Goal: Find specific page/section: Find specific page/section

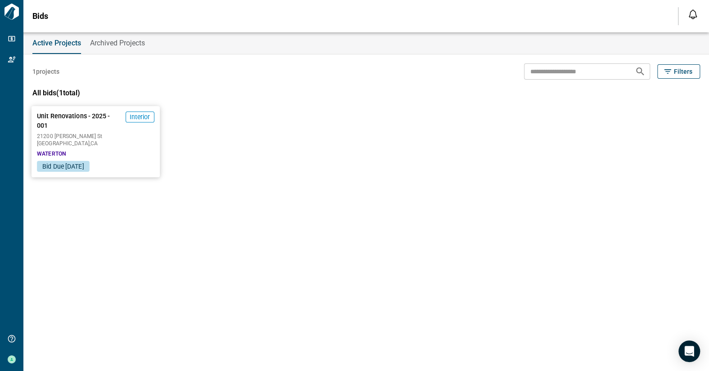
click at [92, 131] on div "Unit Renovations - 2025 - 001 Interior [GEOGRAPHIC_DATA][PERSON_NAME] , [GEOGRA…" at bounding box center [96, 133] width 128 height 55
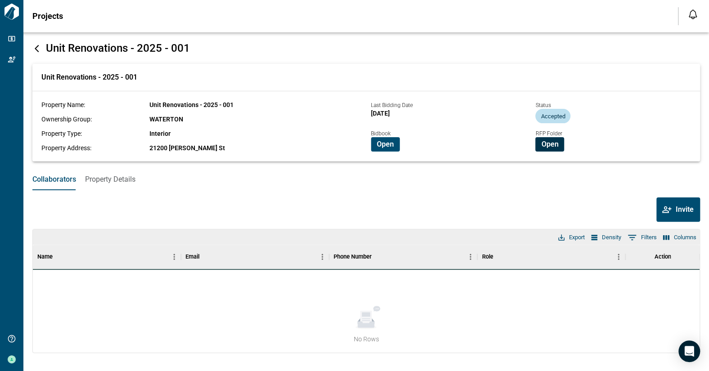
click at [545, 146] on span "Open" at bounding box center [549, 144] width 17 height 9
